Goal: Find specific page/section

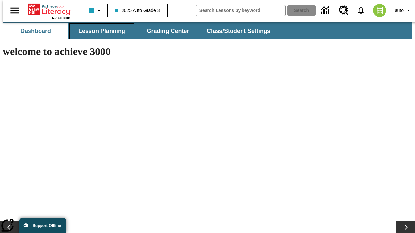
click at [99, 31] on span "Lesson Planning" at bounding box center [101, 31] width 47 height 7
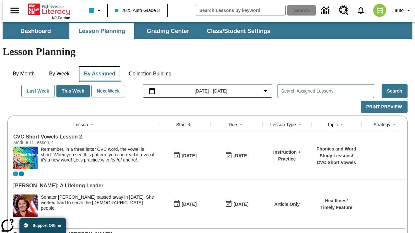
click at [98, 66] on button "By Assigned" at bounding box center [99, 74] width 41 height 16
